Goal: Find specific page/section: Find specific page/section

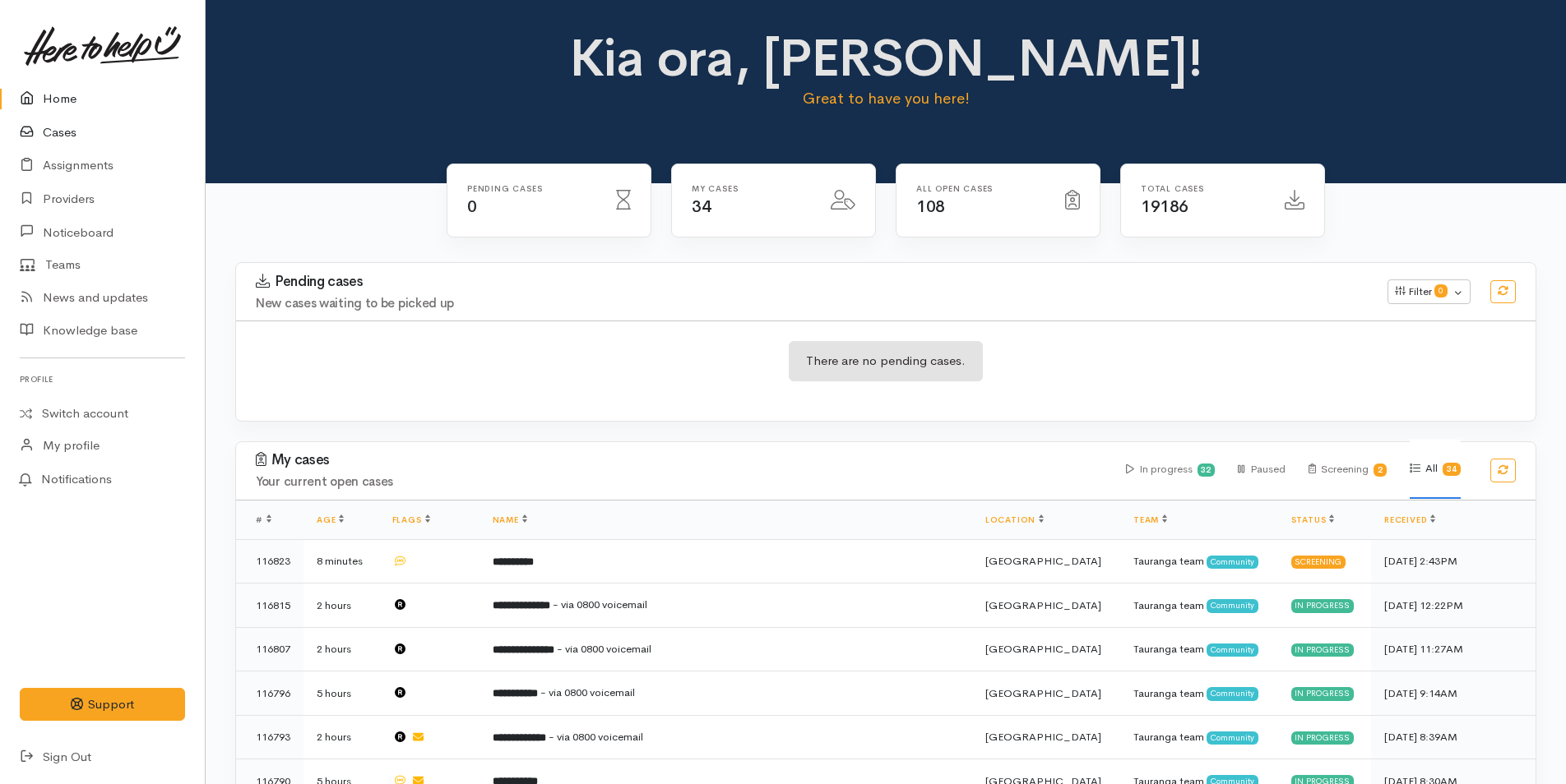
click at [59, 130] on link "Cases" at bounding box center [102, 132] width 204 height 34
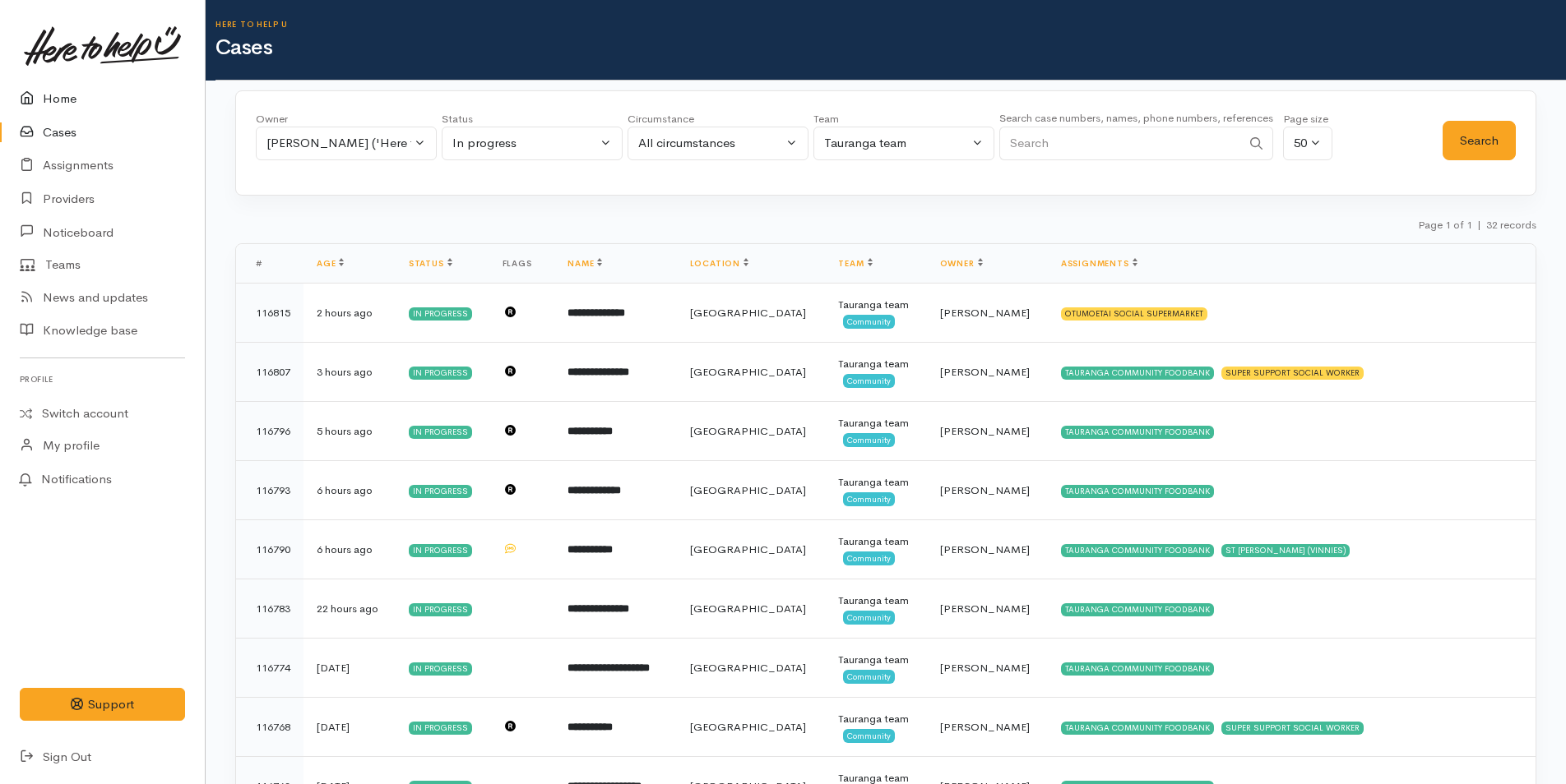
click at [63, 93] on link "Home" at bounding box center [102, 99] width 204 height 34
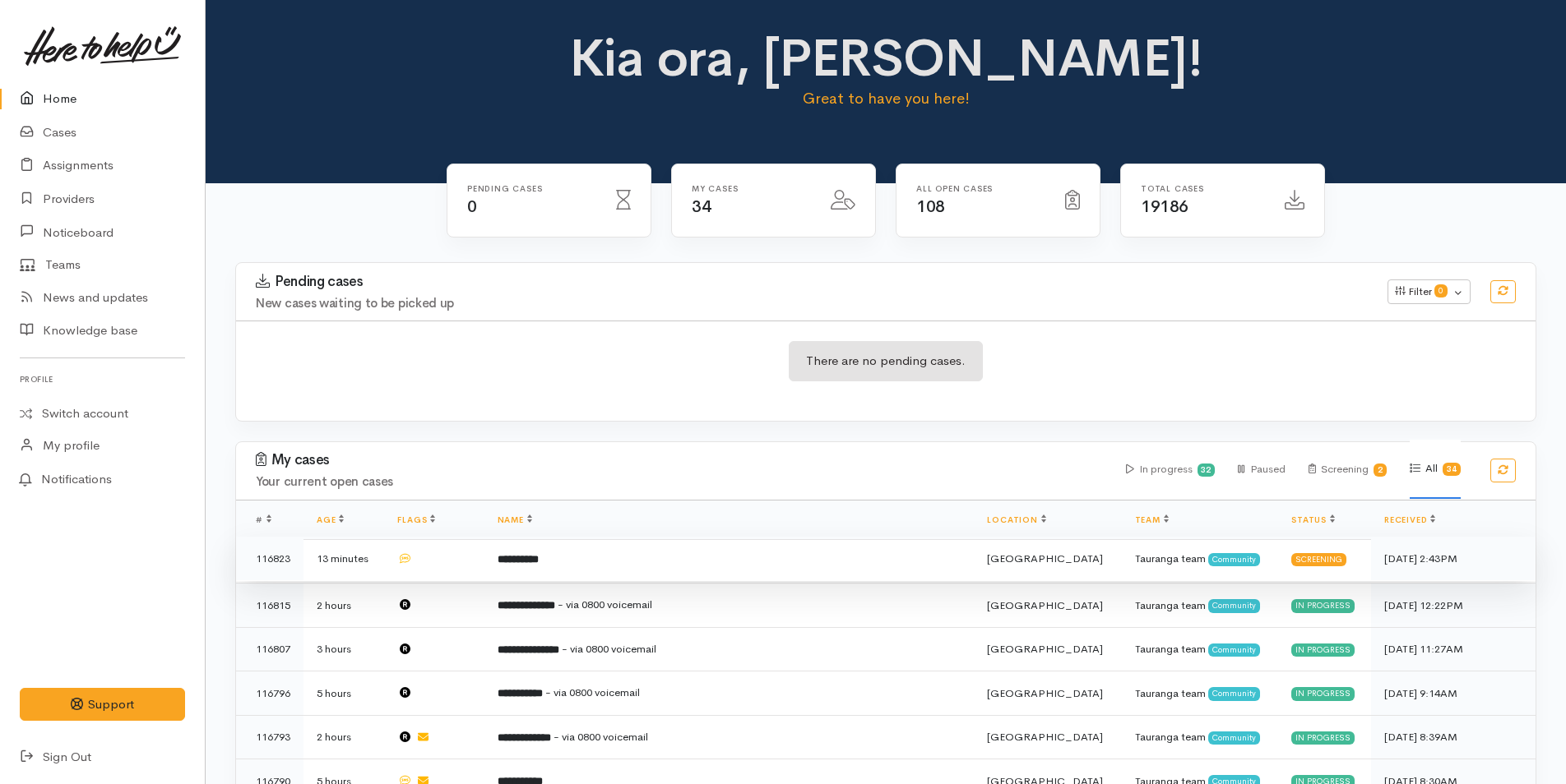
click at [643, 560] on td "**********" at bounding box center [730, 559] width 491 height 45
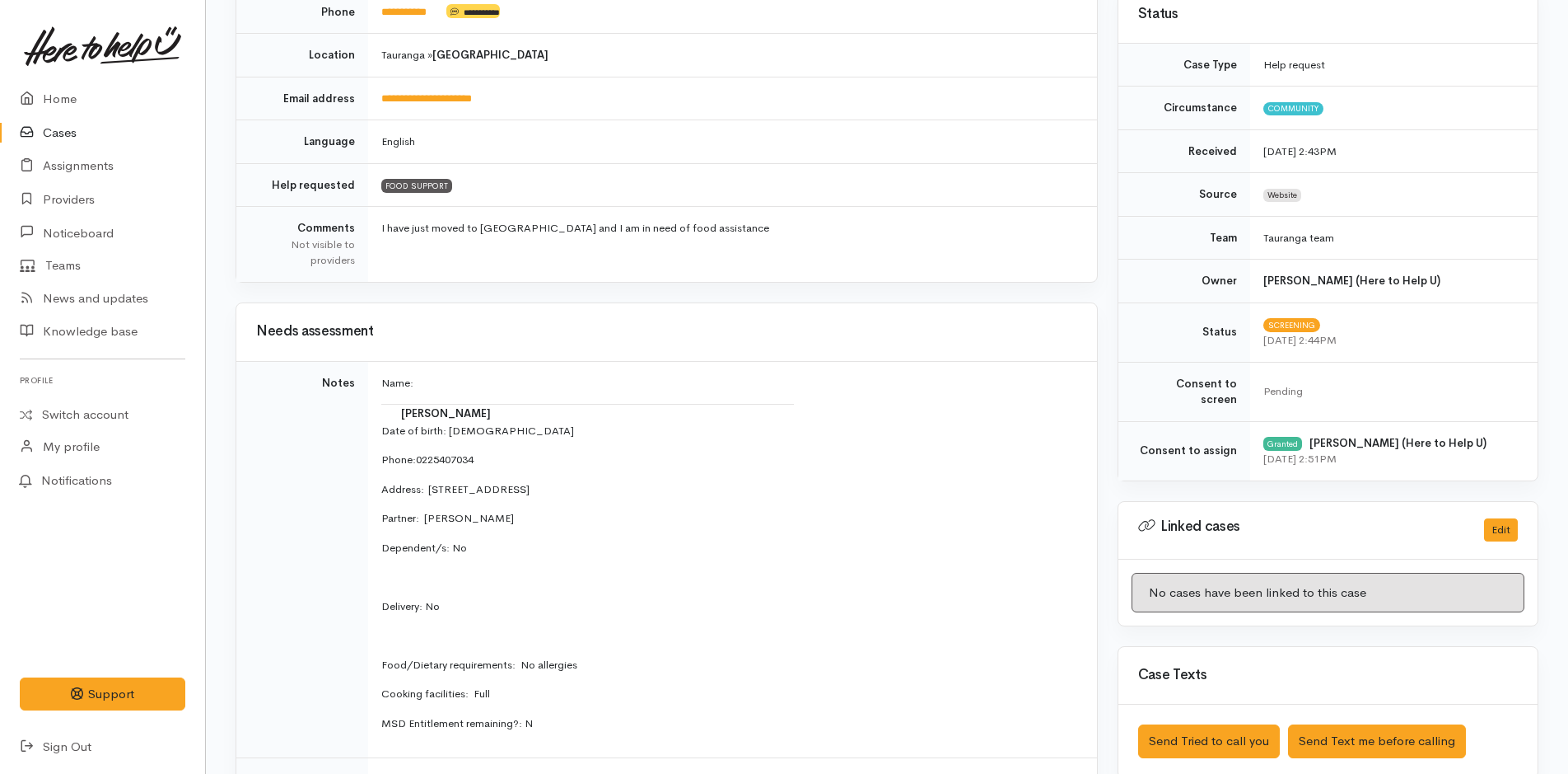
scroll to position [494, 0]
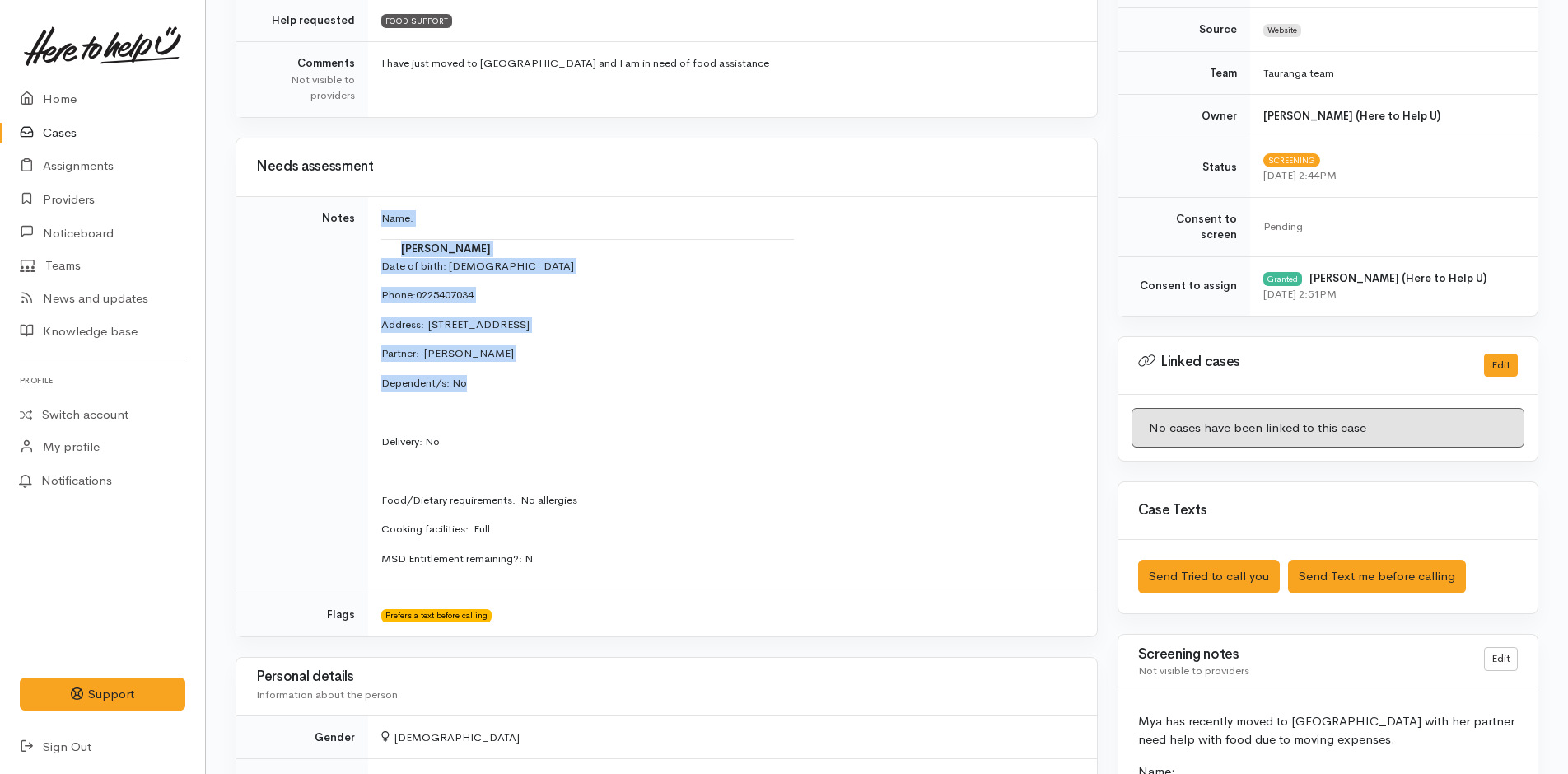
drag, startPoint x: 515, startPoint y: 389, endPoint x: 362, endPoint y: 219, distance: 228.7
click at [362, 219] on tr "Notes Name: Mya Newton Date of birth: 1/12/2007 Phone:  0225407034 Address:  7/…" at bounding box center [667, 394] width 860 height 397
copy tr "Name: Mya Newton Date of birth: 1/12/2007 Phone:  0225407034 Address:  7/116 Fr…"
click at [60, 98] on link "Home" at bounding box center [102, 99] width 205 height 34
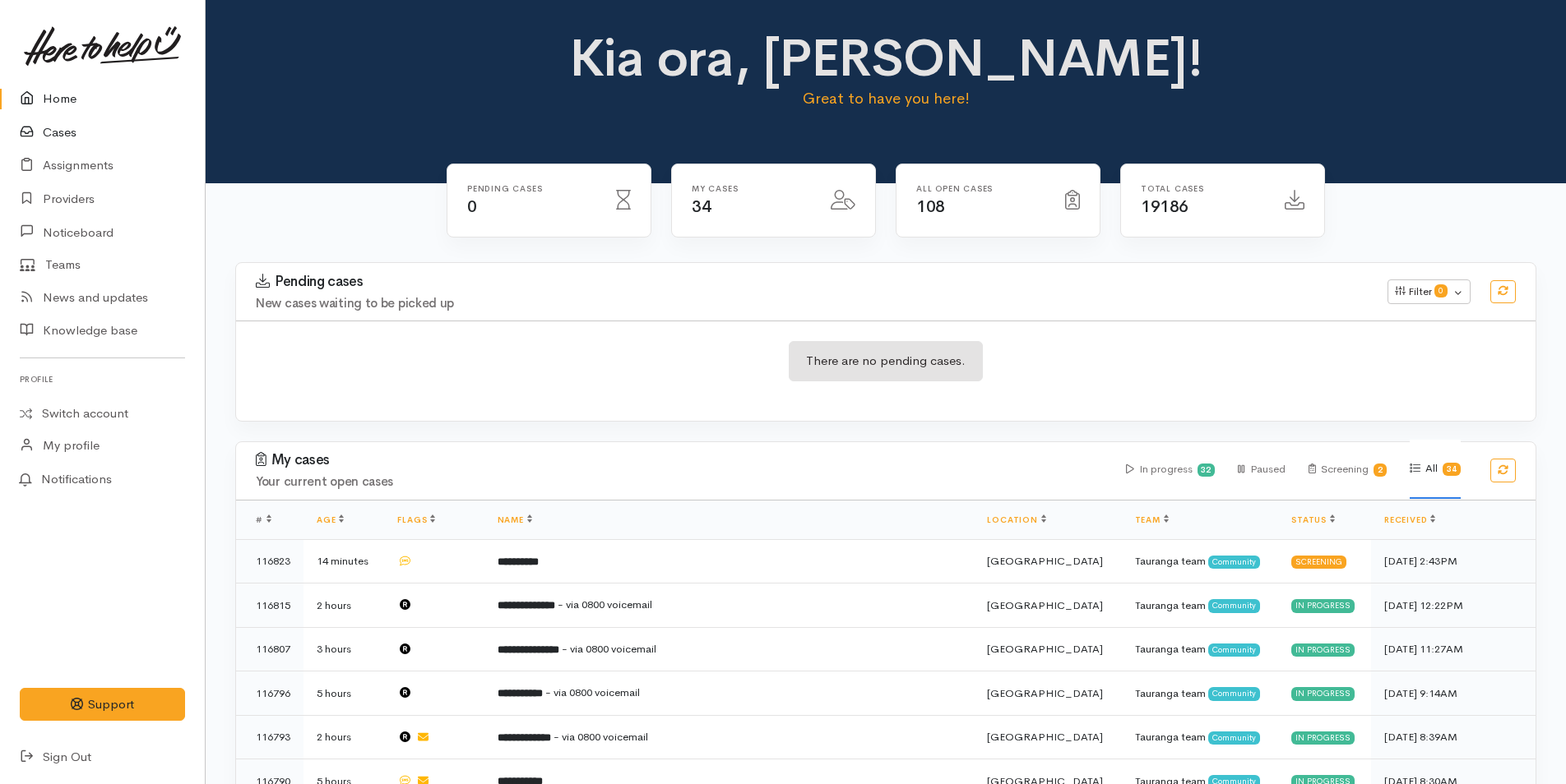
click at [55, 123] on link "Cases" at bounding box center [102, 132] width 204 height 34
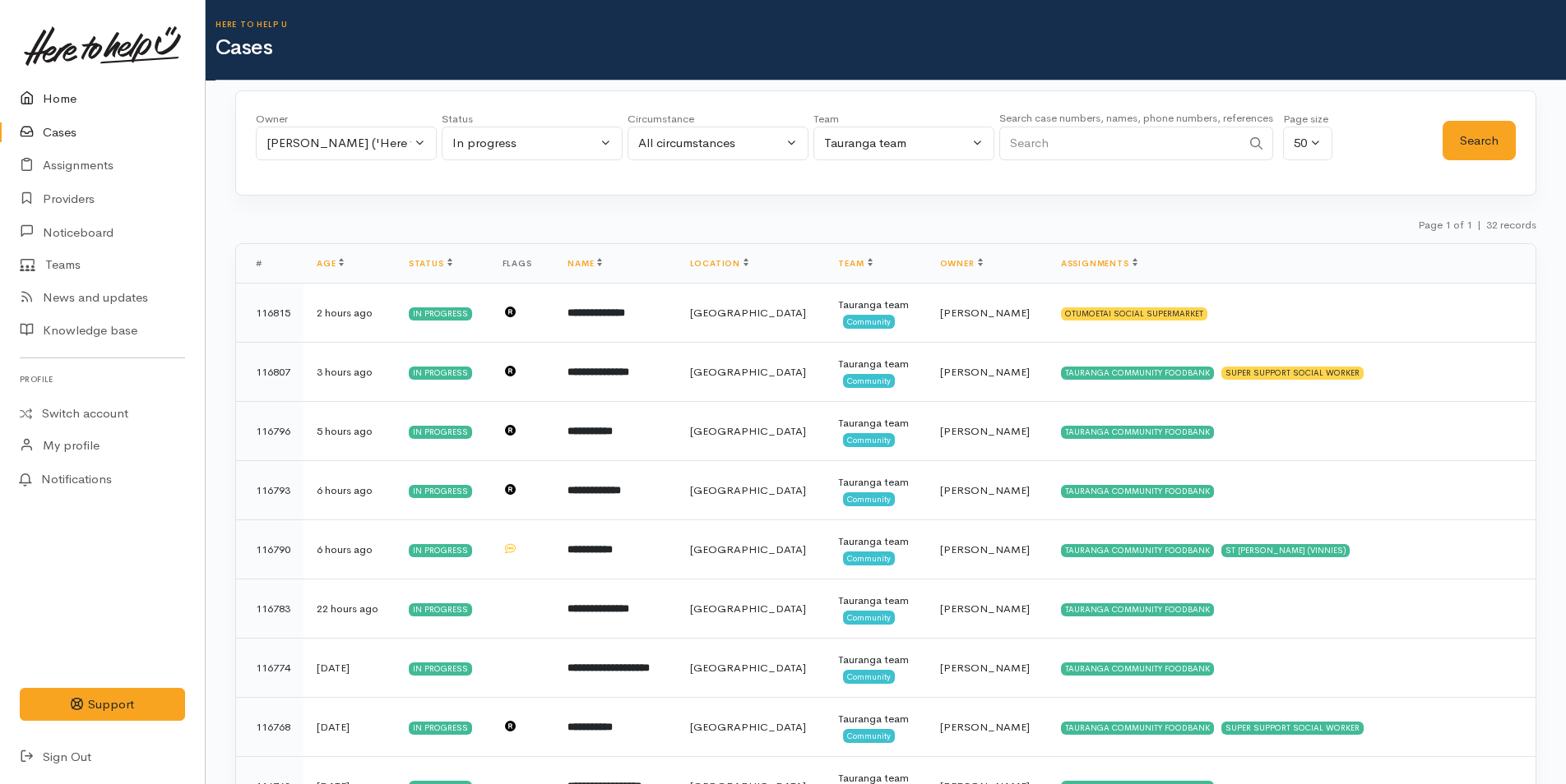
click at [51, 92] on link "Home" at bounding box center [102, 99] width 204 height 34
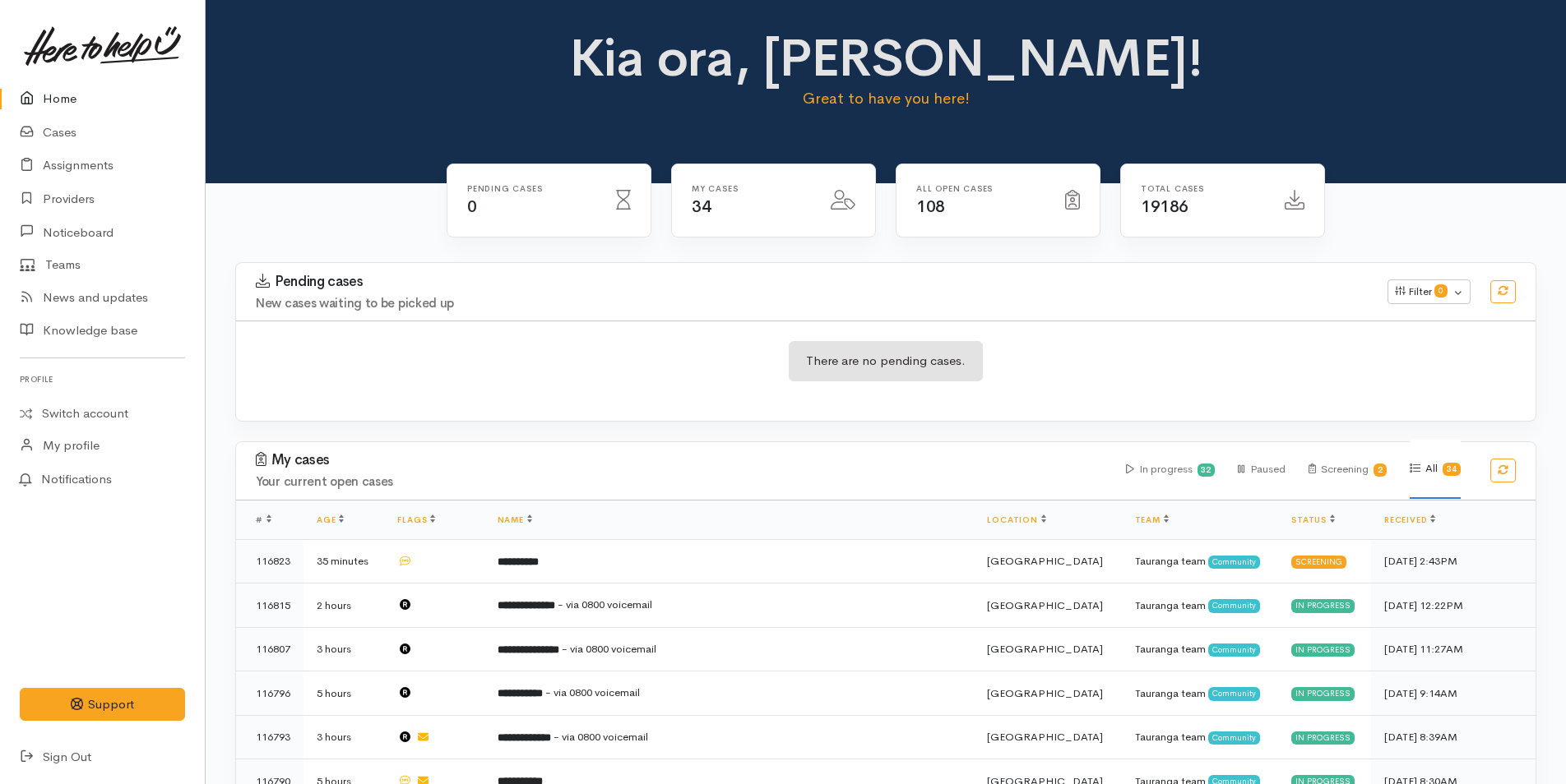
click at [55, 94] on link "Home" at bounding box center [102, 99] width 204 height 34
click at [59, 94] on link "Home" at bounding box center [102, 99] width 204 height 34
click at [101, 162] on link "Assignments" at bounding box center [102, 165] width 204 height 34
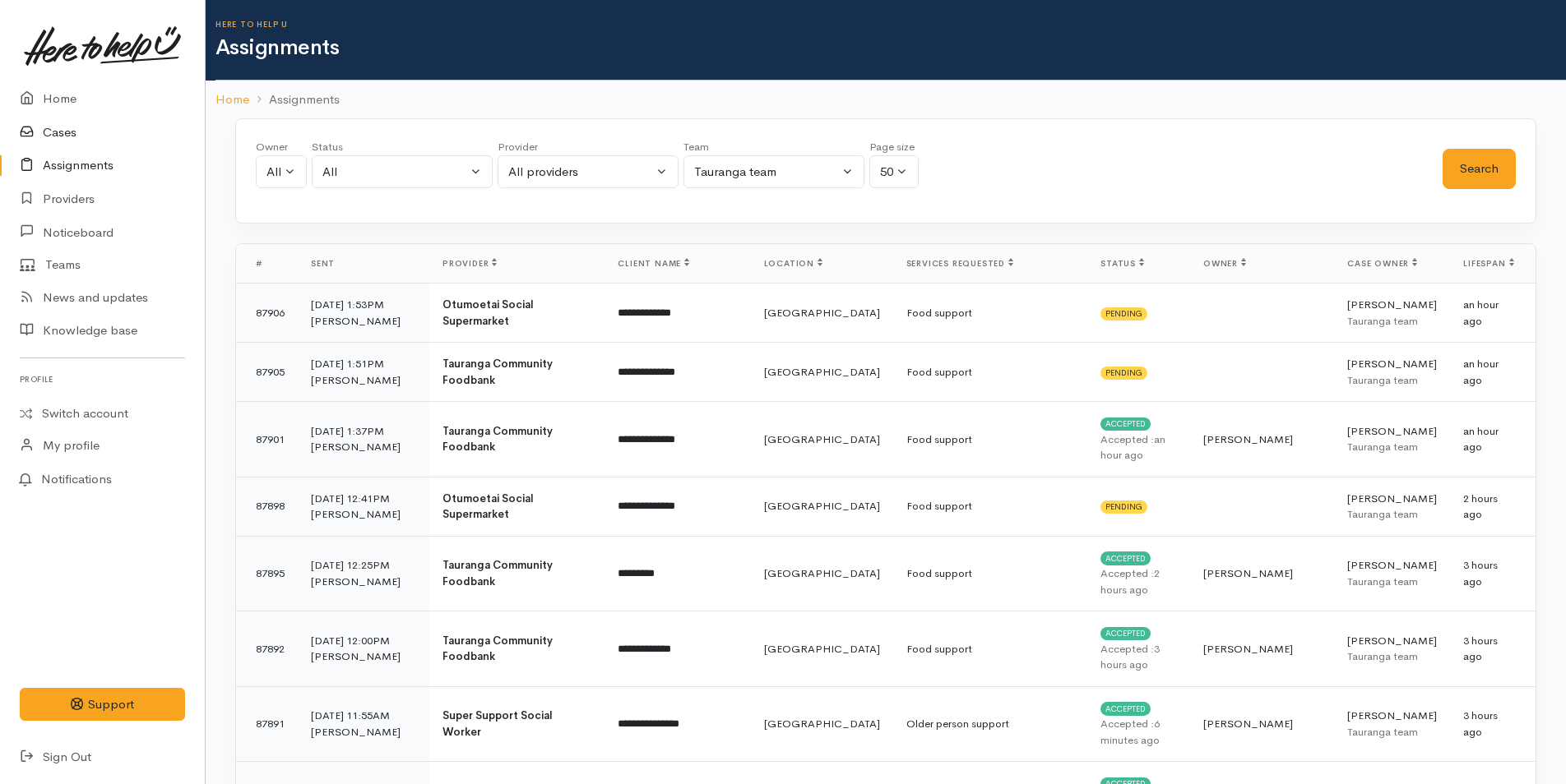
click at [47, 128] on link "Cases" at bounding box center [102, 132] width 204 height 34
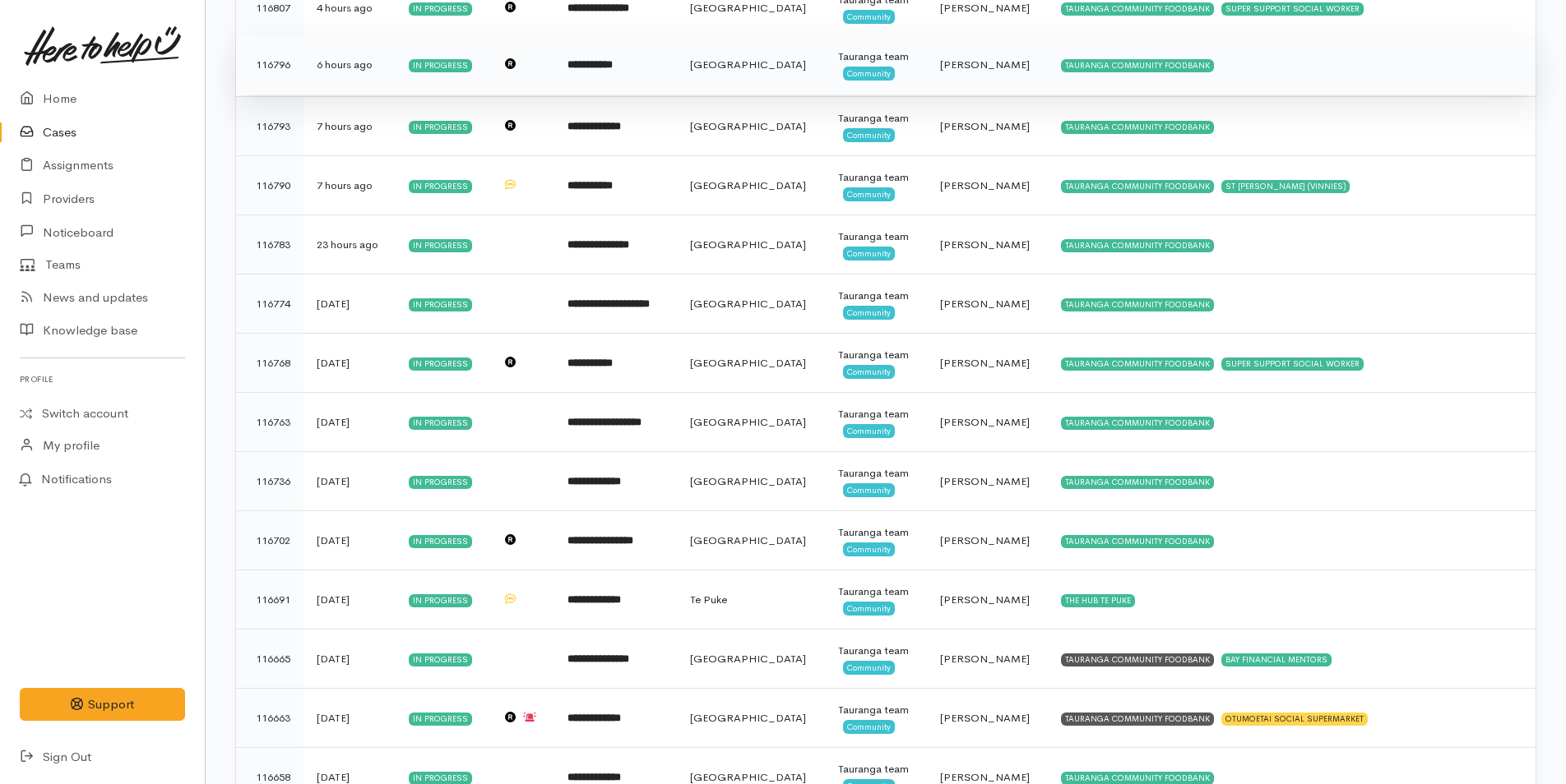
scroll to position [83, 0]
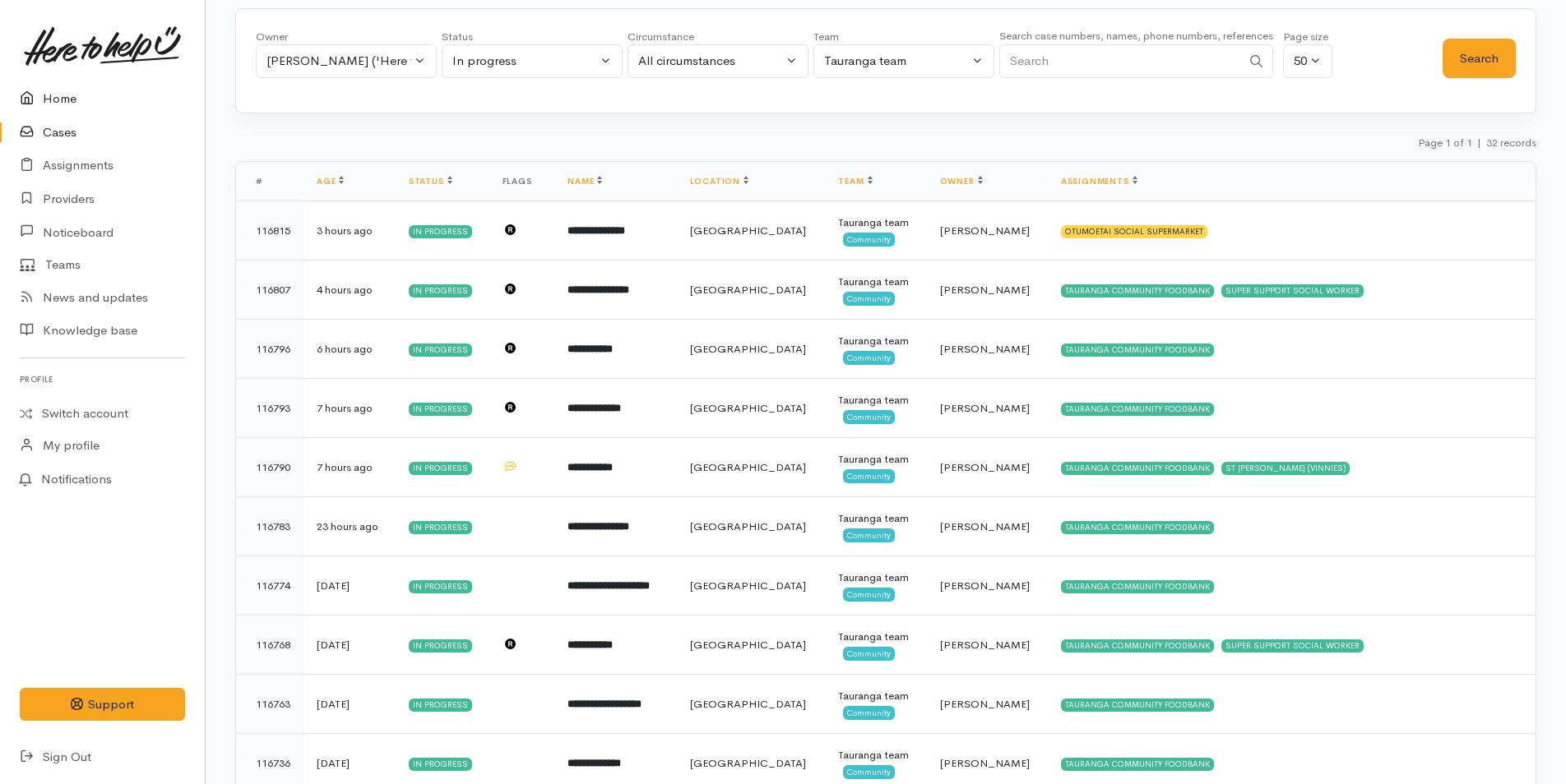
click at [56, 93] on link "Home" at bounding box center [102, 99] width 204 height 34
